Goal: Find specific page/section: Find specific page/section

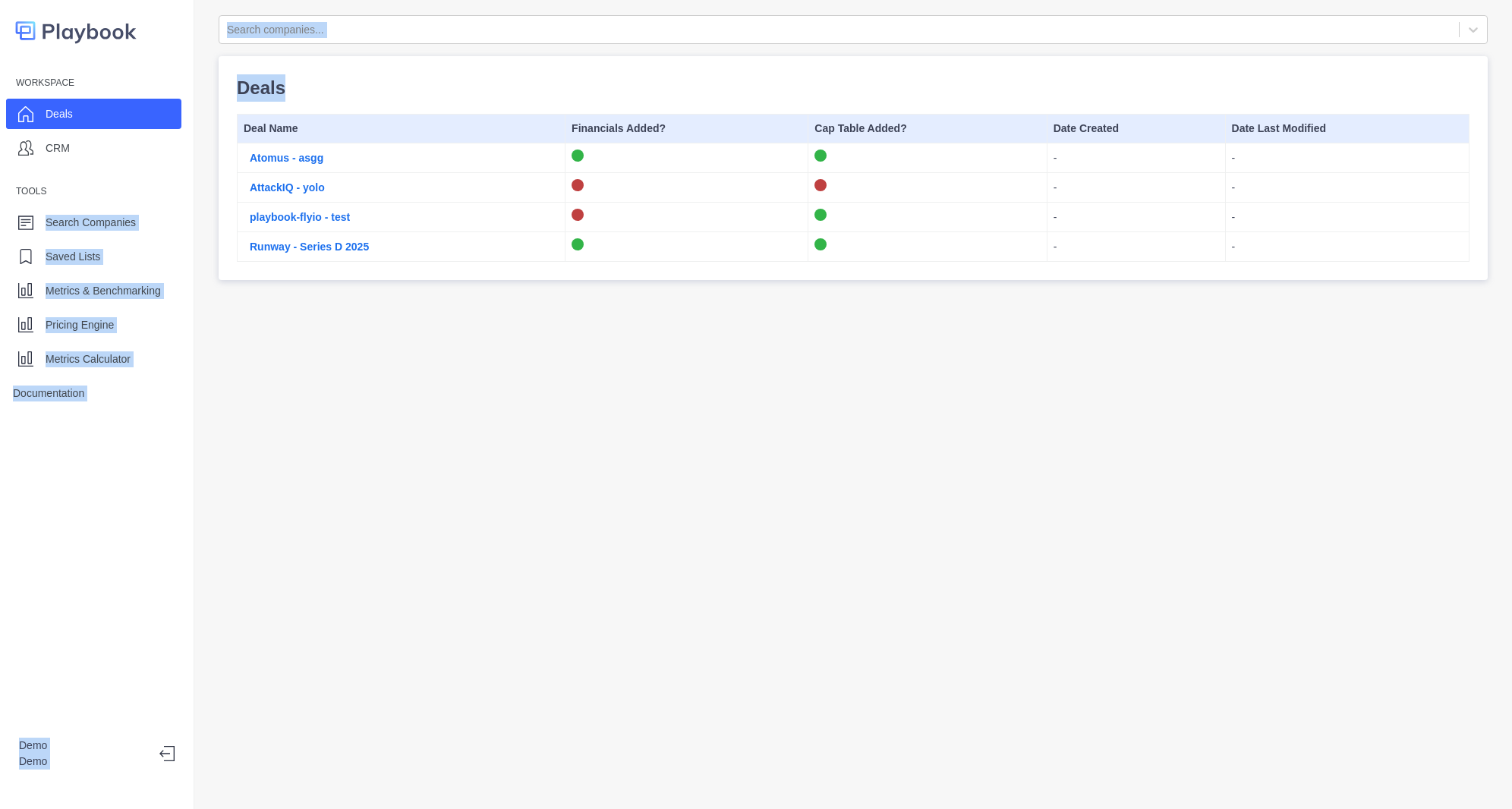
drag, startPoint x: 168, startPoint y: 179, endPoint x: 242, endPoint y: 429, distance: 260.7
click at [242, 429] on div "Workspace Deals CRM Tools Search Companies Saved Lists Metrics & Benchmarking P…" at bounding box center [756, 404] width 1512 height 809
click at [242, 430] on div "Search companies... Deals Deal Name Financials Added? Cap Table Added? Date Cre…" at bounding box center [853, 404] width 1318 height 809
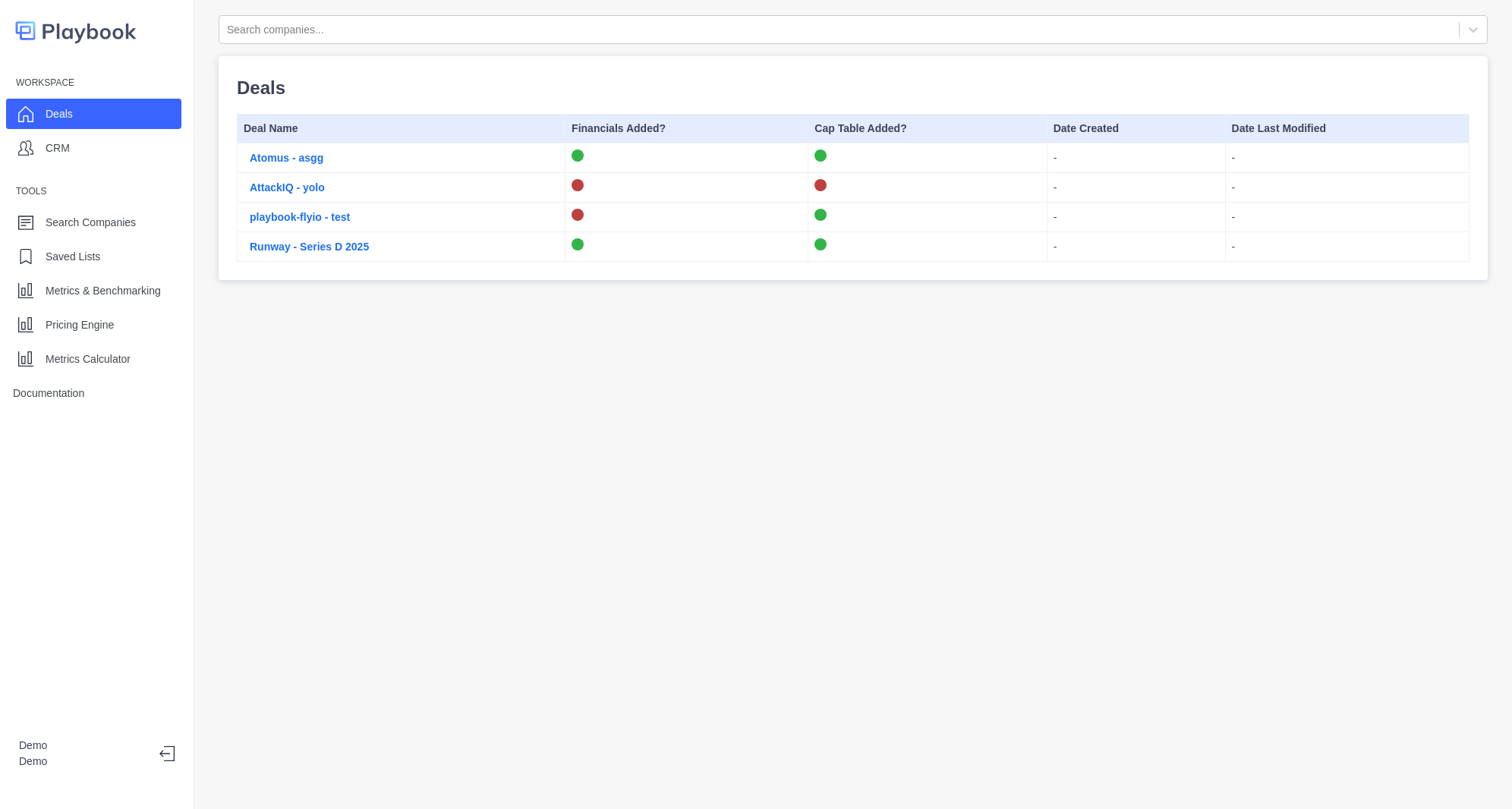
click at [535, 388] on div "Search companies... Deals Deal Name Financials Added? Cap Table Added? Date Cre…" at bounding box center [853, 404] width 1318 height 809
